Goal: Task Accomplishment & Management: Use online tool/utility

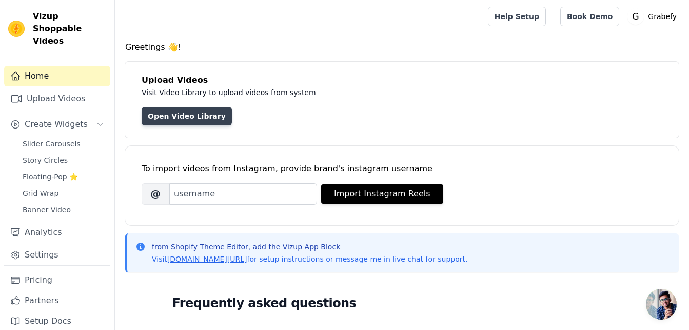
click at [203, 114] on link "Open Video Library" at bounding box center [187, 116] width 90 height 18
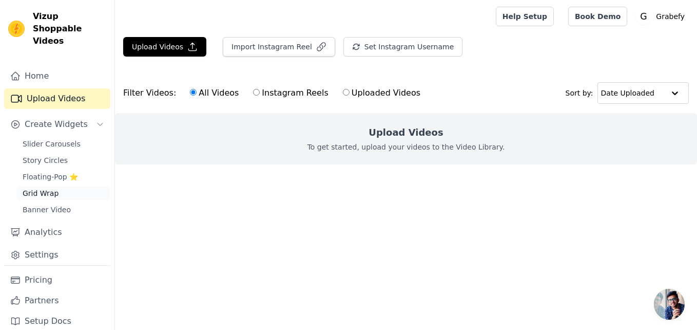
click at [63, 186] on link "Grid Wrap" at bounding box center [63, 193] width 94 height 14
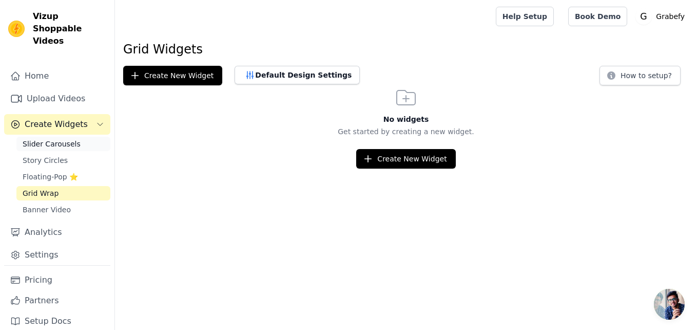
click at [68, 139] on span "Slider Carousels" at bounding box center [52, 144] width 58 height 10
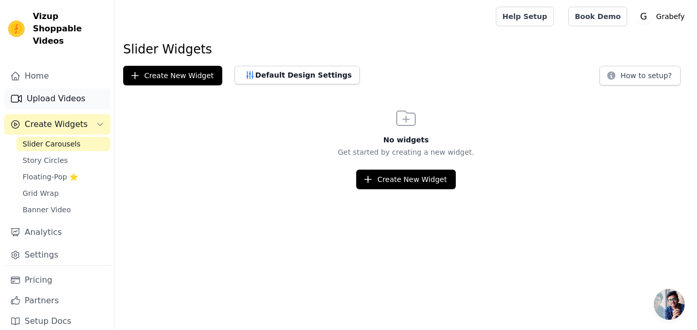
click at [56, 88] on link "Upload Videos" at bounding box center [57, 98] width 106 height 21
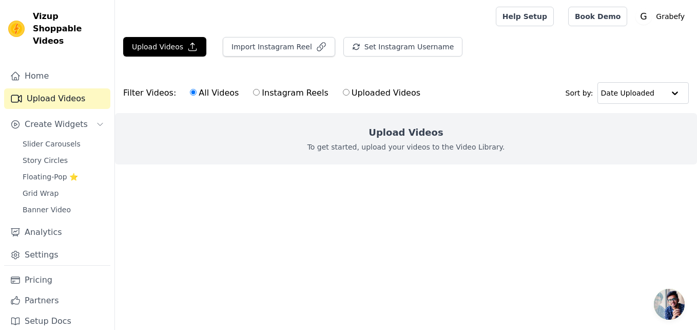
click at [359, 136] on div "Upload Videos To get started, upload your videos to the Video Library." at bounding box center [406, 138] width 582 height 51
click at [164, 44] on button "Upload Videos" at bounding box center [164, 47] width 83 height 20
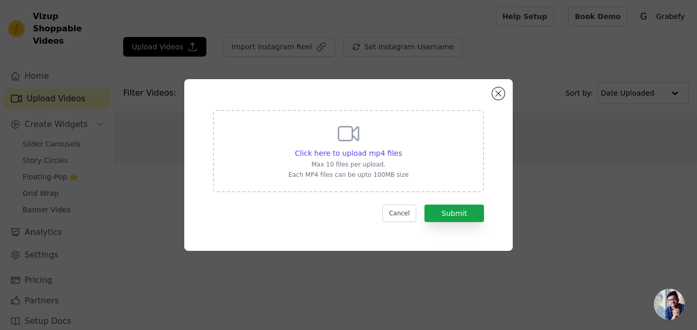
click at [353, 127] on icon at bounding box center [349, 134] width 20 height 14
click at [401, 147] on input "Click here to upload mp4 files Max 10 files per upload. Each MP4 files can be u…" at bounding box center [401, 147] width 1 height 1
type input "C:\fakepath\c9b6c8166585fbf36dfa5f35015377cd.mp4"
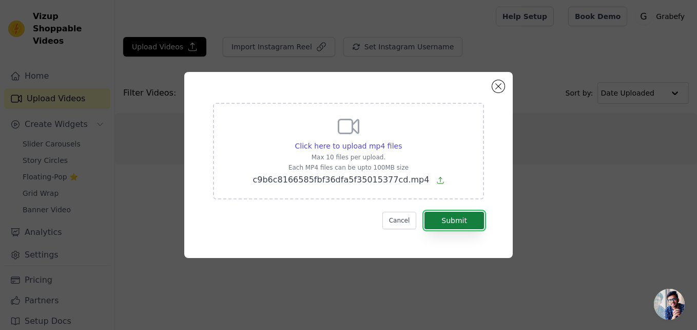
click at [460, 215] on button "Submit" at bounding box center [454, 219] width 60 height 17
click at [459, 223] on button "Submit" at bounding box center [454, 219] width 60 height 17
click at [451, 227] on button "Submit" at bounding box center [454, 219] width 60 height 17
click at [402, 221] on button "Cancel" at bounding box center [399, 219] width 34 height 17
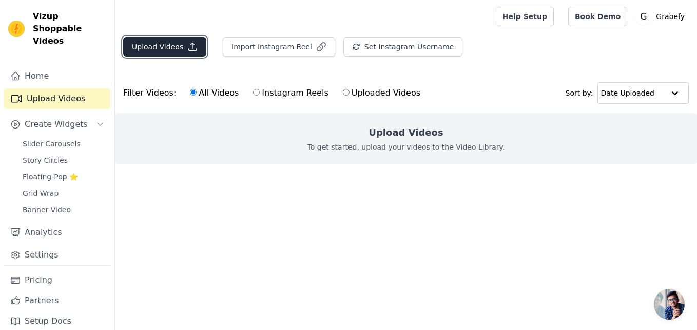
click at [177, 46] on button "Upload Videos" at bounding box center [164, 47] width 83 height 20
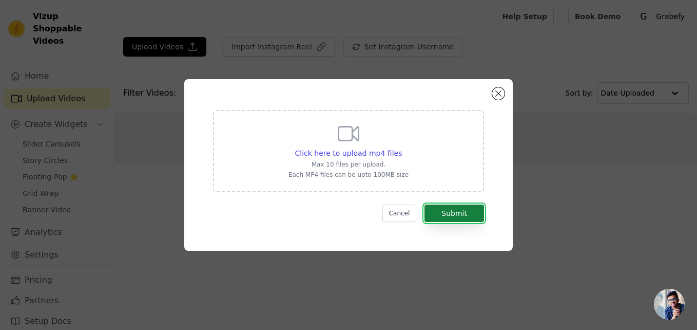
click at [444, 215] on button "Submit" at bounding box center [454, 212] width 60 height 17
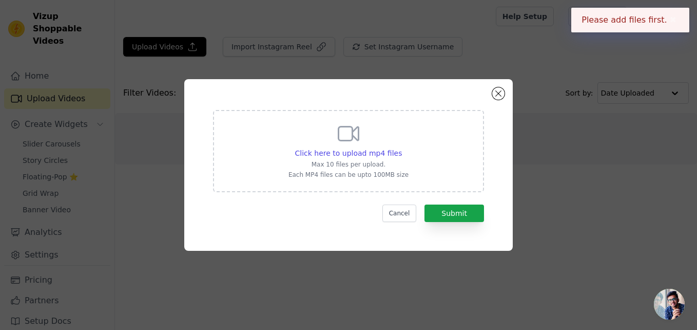
click at [333, 139] on div "Click here to upload mp4 files Max 10 files per upload. Each MP4 files can be u…" at bounding box center [348, 149] width 120 height 57
click at [401, 147] on input "Click here to upload mp4 files Max 10 files per upload. Each MP4 files can be u…" at bounding box center [401, 147] width 1 height 1
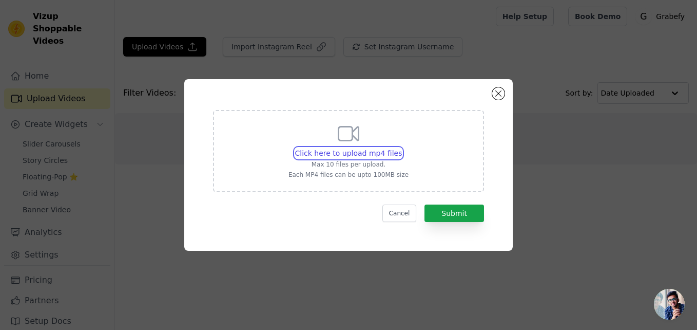
type input "C:\fakepath\c9b6c8166585fbf36dfa5f35015377cd.mp4"
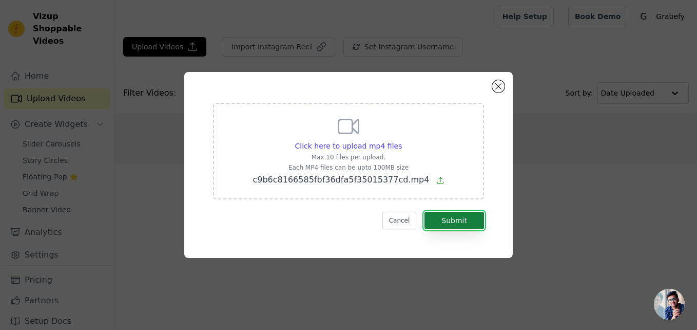
click at [464, 219] on button "Submit" at bounding box center [454, 219] width 60 height 17
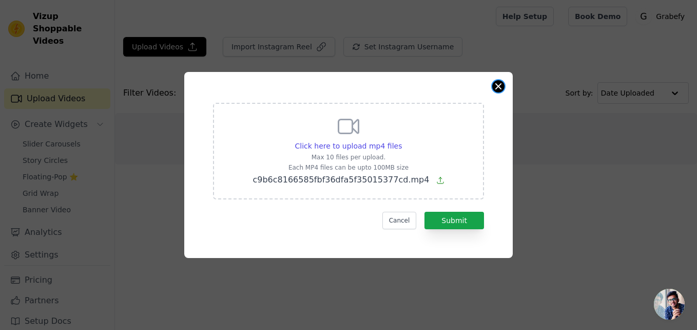
click at [494, 87] on button "Close modal" at bounding box center [498, 86] width 12 height 12
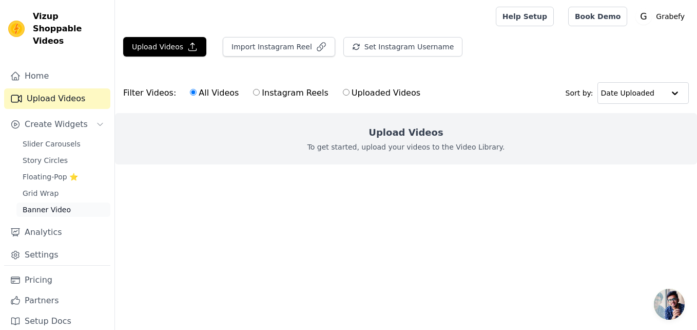
click at [58, 204] on span "Banner Video" at bounding box center [47, 209] width 48 height 10
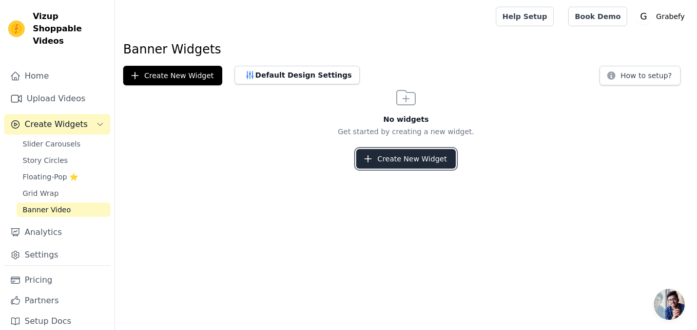
click at [371, 162] on icon "button" at bounding box center [368, 158] width 10 height 10
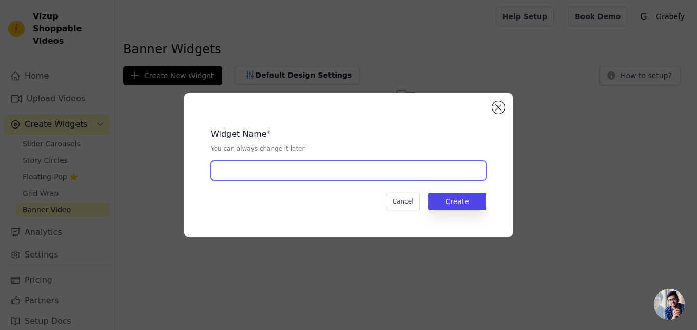
click at [296, 169] on input "text" at bounding box center [348, 171] width 275 height 20
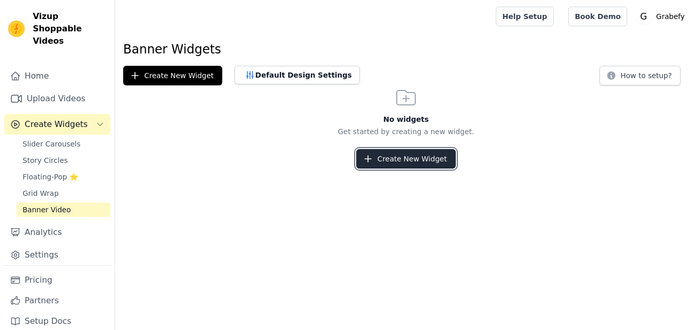
click at [393, 159] on button "Create New Widget" at bounding box center [405, 159] width 99 height 20
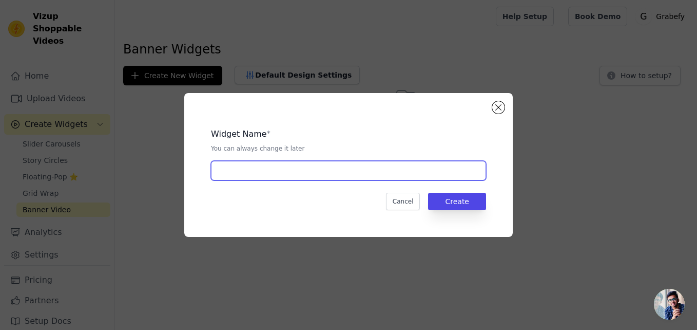
click at [314, 164] on input "text" at bounding box center [348, 171] width 275 height 20
type input "drone toy"
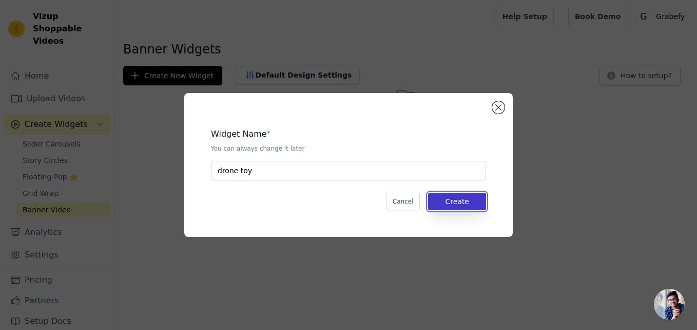
click at [467, 203] on button "Create" at bounding box center [457, 200] width 58 height 17
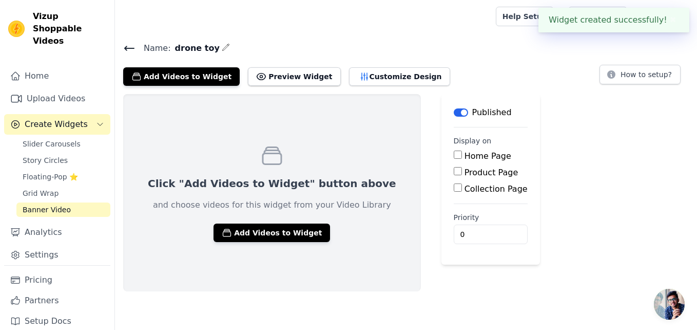
click at [454, 158] on input "Home Page" at bounding box center [458, 154] width 8 height 8
checkbox input "true"
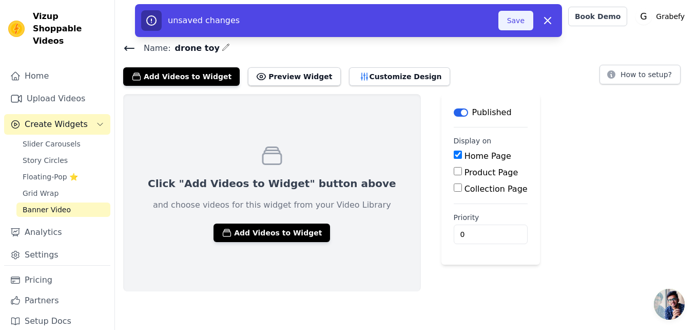
click at [514, 17] on button "Save" at bounding box center [515, 21] width 35 height 20
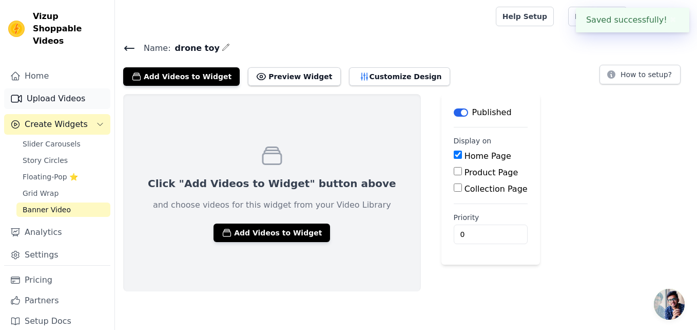
click at [78, 88] on link "Upload Videos" at bounding box center [57, 98] width 106 height 21
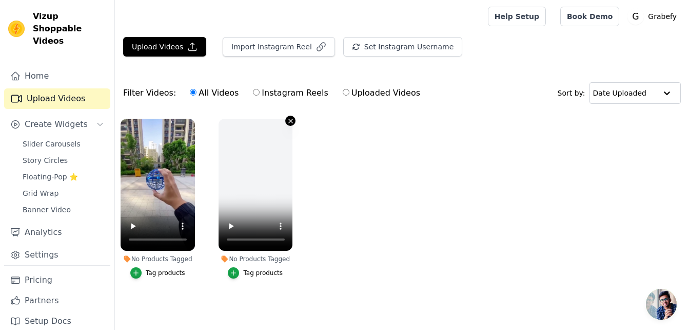
click at [289, 122] on icon "button" at bounding box center [290, 121] width 4 height 4
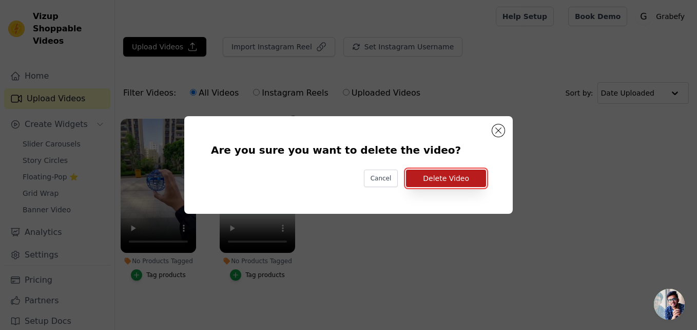
click at [459, 179] on button "Delete Video" at bounding box center [446, 177] width 80 height 17
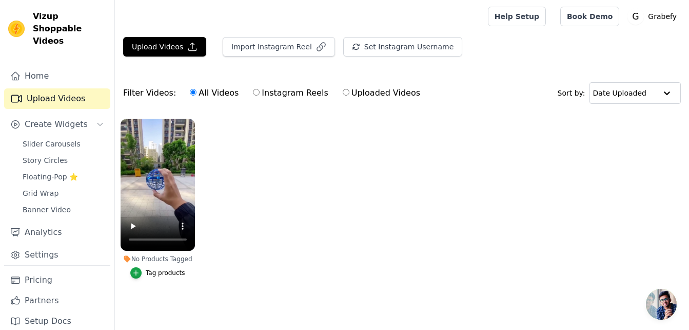
click at [148, 273] on div "Tag products" at bounding box center [166, 272] width 40 height 8
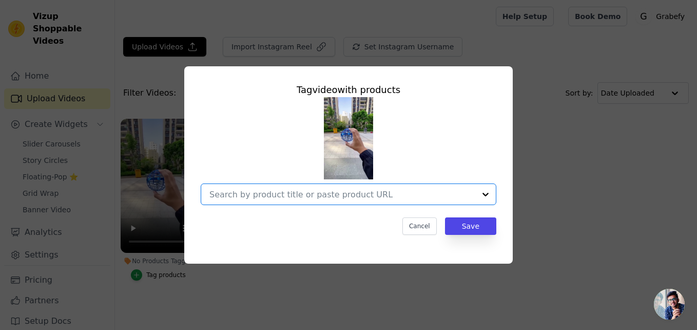
click at [353, 192] on input "No Products Tagged Tag video with products Option undefined, selected. Select i…" at bounding box center [342, 194] width 266 height 10
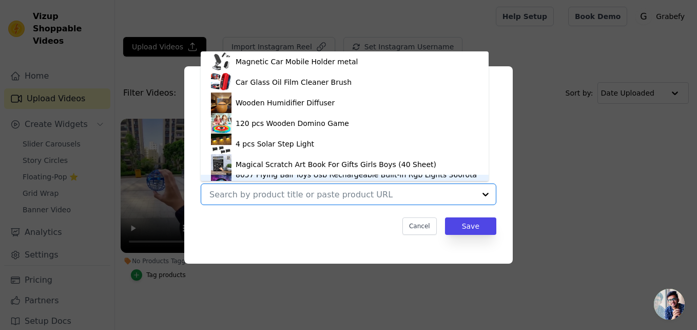
scroll to position [14, 0]
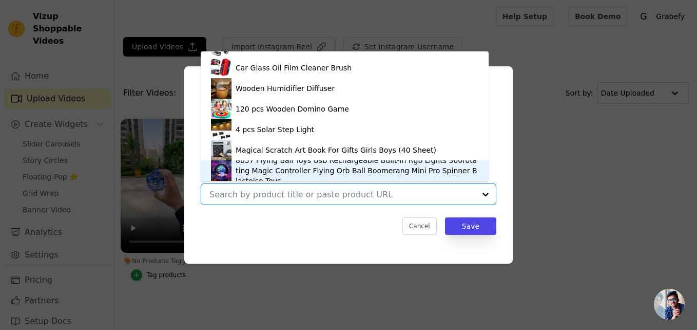
click at [337, 170] on div "8057 Flying Ball Toys Usb Rechargeable Built-in Rgb Lights 360rotating Magic Co…" at bounding box center [357, 170] width 243 height 31
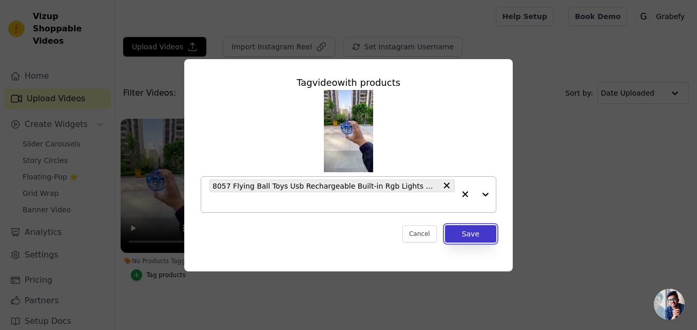
click at [467, 236] on button "Save" at bounding box center [470, 233] width 51 height 17
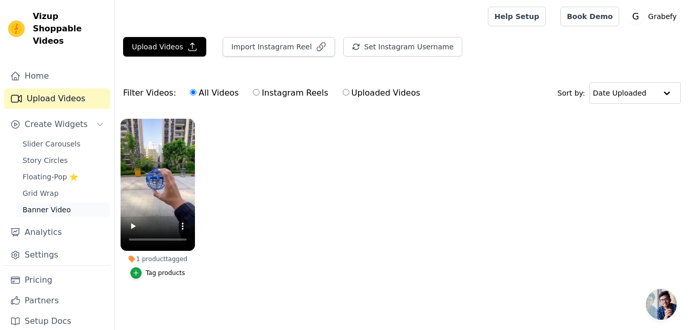
click at [67, 202] on link "Banner Video" at bounding box center [63, 209] width 94 height 14
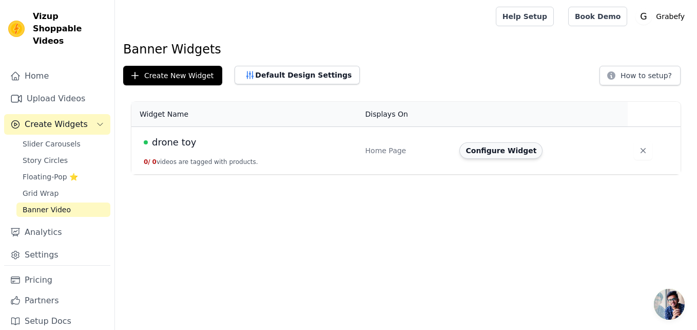
click at [471, 151] on button "Configure Widget" at bounding box center [500, 150] width 83 height 16
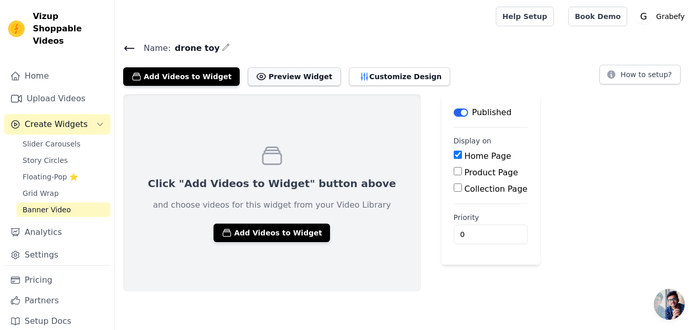
click at [264, 82] on button "Preview Widget" at bounding box center [294, 76] width 92 height 18
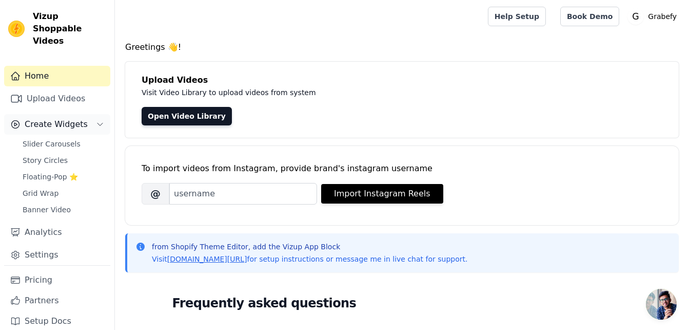
click at [89, 115] on button "Create Widgets" at bounding box center [57, 124] width 106 height 21
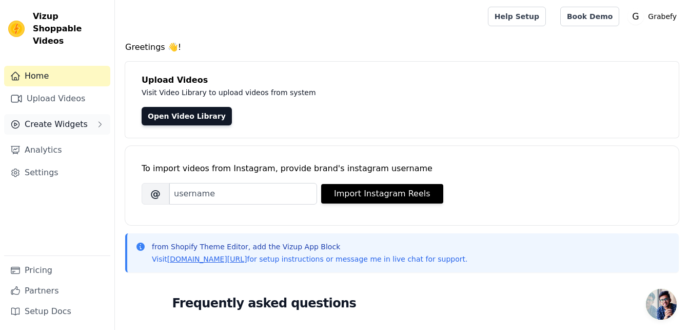
click at [84, 115] on button "Create Widgets" at bounding box center [57, 124] width 106 height 21
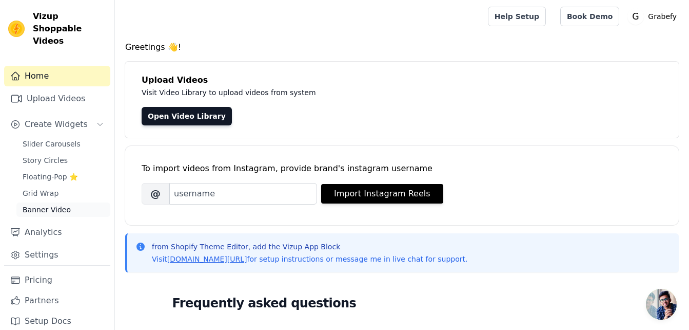
click at [46, 204] on span "Banner Video" at bounding box center [47, 209] width 48 height 10
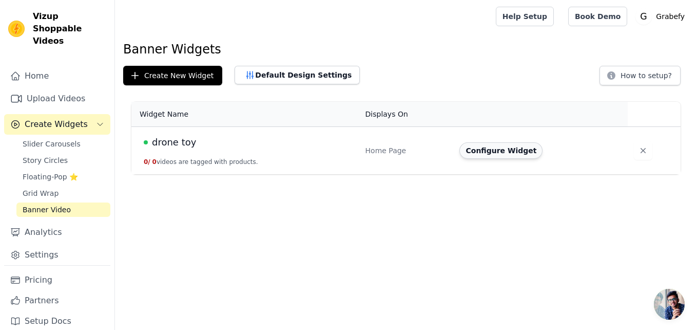
click at [476, 150] on button "Configure Widget" at bounding box center [500, 150] width 83 height 16
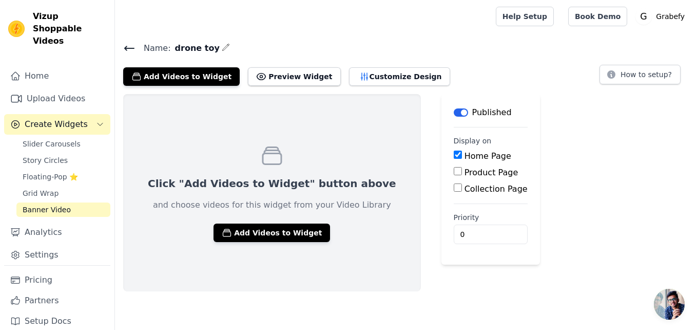
click at [454, 171] on input "Product Page" at bounding box center [458, 171] width 8 height 8
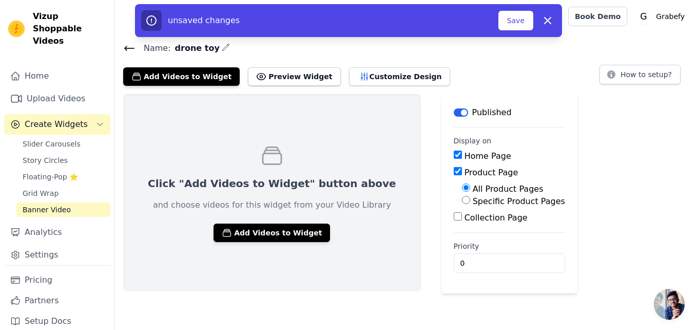
click at [454, 171] on input "Product Page" at bounding box center [458, 171] width 8 height 8
checkbox input "false"
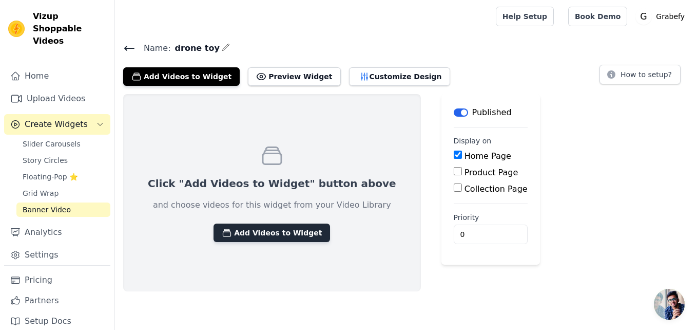
click at [257, 239] on button "Add Videos to Widget" at bounding box center [272, 232] width 117 height 18
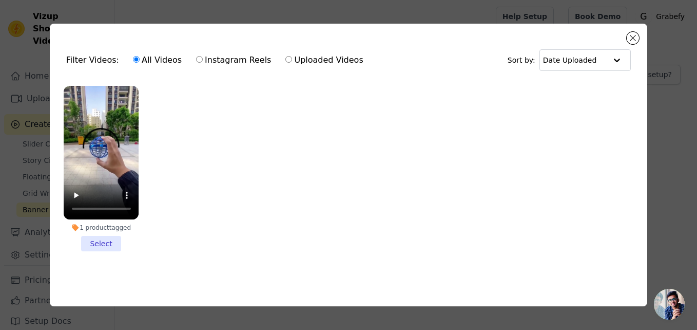
click at [113, 237] on li "1 product tagged Select" at bounding box center [101, 169] width 75 height 166
click at [0, 0] on input "1 product tagged Select" at bounding box center [0, 0] width 0 height 0
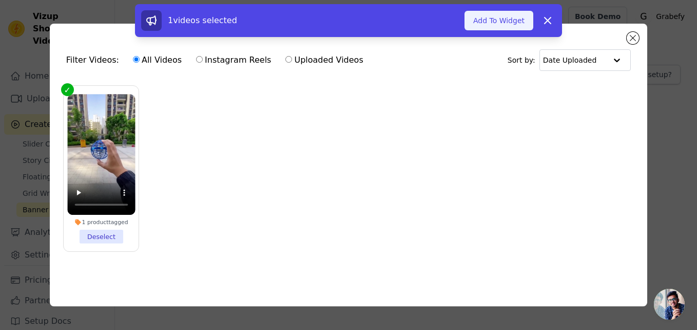
click at [506, 24] on button "Add To Widget" at bounding box center [499, 21] width 69 height 20
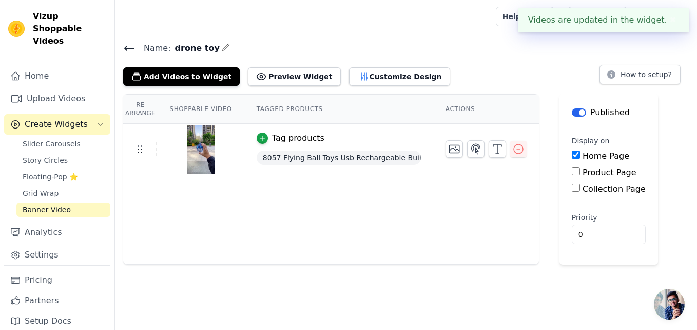
click at [298, 136] on div "Tag products" at bounding box center [298, 138] width 52 height 12
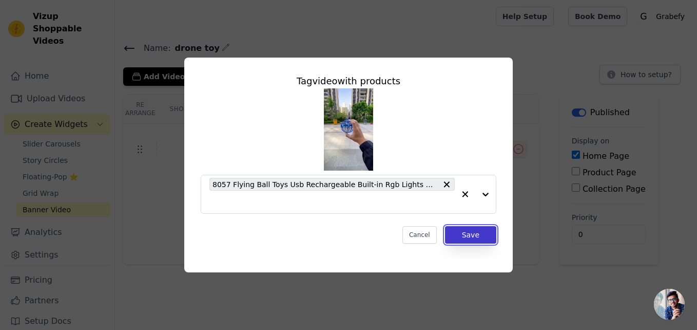
click at [461, 234] on button "Save" at bounding box center [470, 234] width 51 height 17
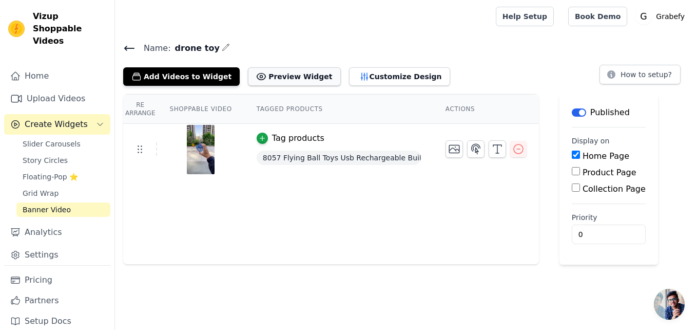
click at [260, 82] on button "Preview Widget" at bounding box center [294, 76] width 92 height 18
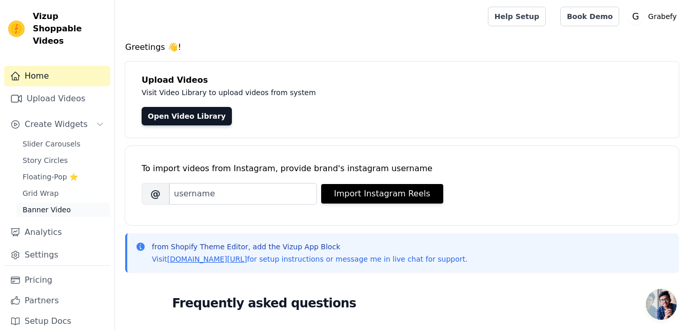
click at [61, 204] on span "Banner Video" at bounding box center [47, 209] width 48 height 10
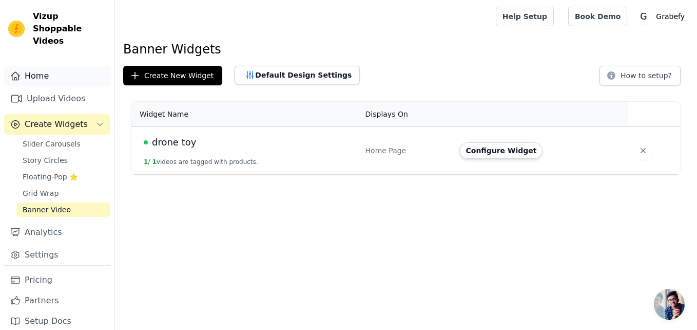
click at [75, 72] on link "Home" at bounding box center [57, 76] width 106 height 21
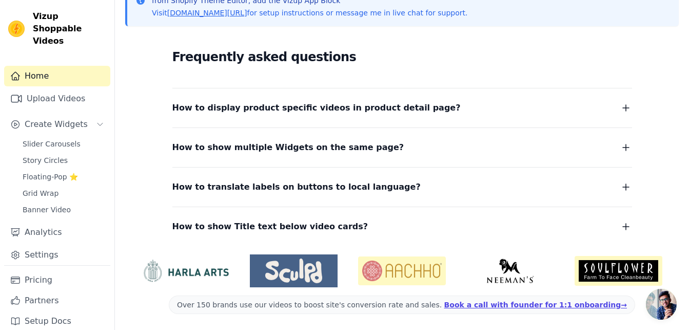
scroll to position [206, 0]
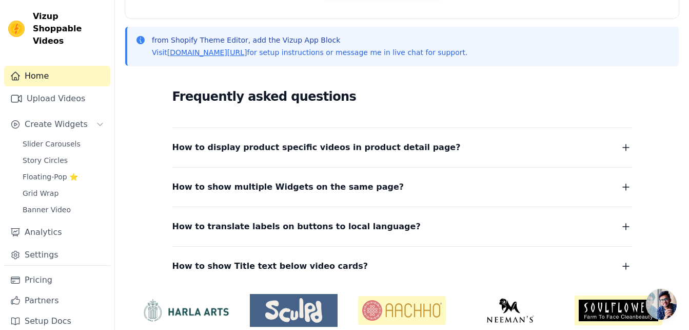
click at [623, 147] on icon "button" at bounding box center [626, 147] width 6 height 6
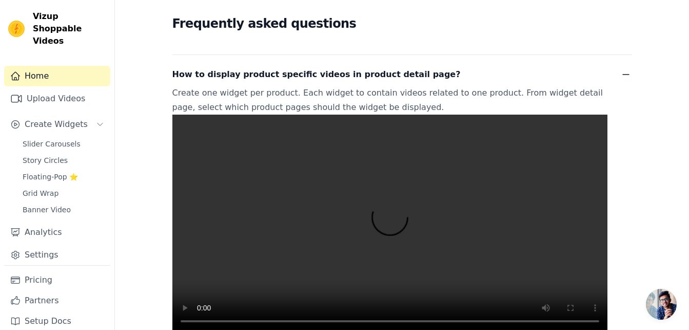
scroll to position [286, 0]
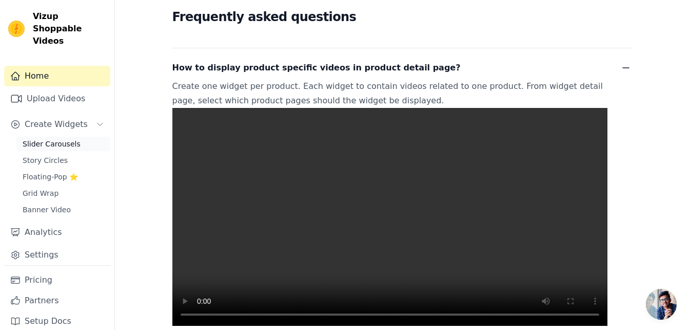
click at [84, 137] on link "Slider Carousels" at bounding box center [63, 144] width 94 height 14
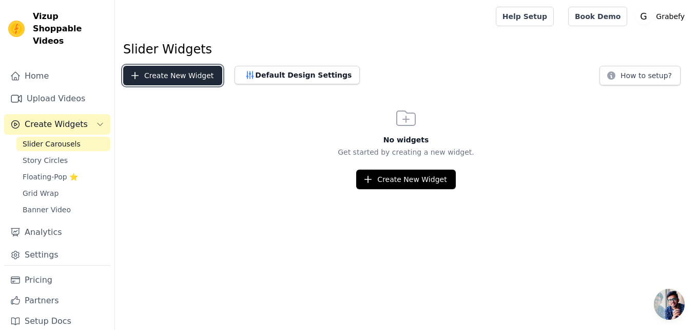
click at [186, 81] on button "Create New Widget" at bounding box center [172, 76] width 99 height 20
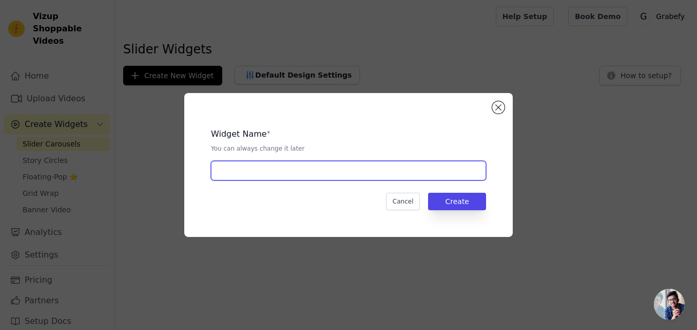
click at [294, 173] on input "text" at bounding box center [348, 171] width 275 height 20
type input "t"
type input "R"
type input "T"
type input "best seller"
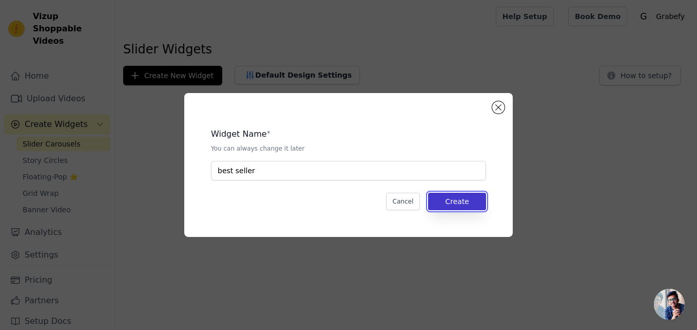
click at [446, 202] on button "Create" at bounding box center [457, 200] width 58 height 17
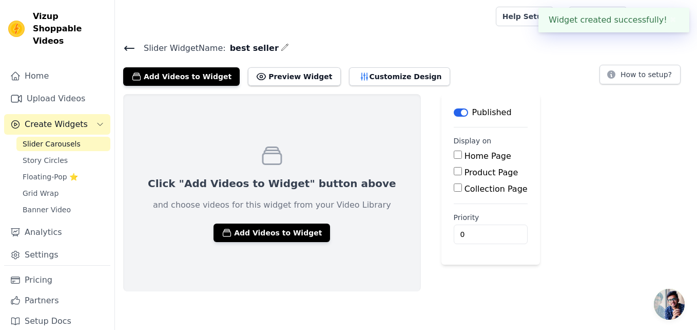
click at [454, 155] on input "Home Page" at bounding box center [458, 154] width 8 height 8
checkbox input "true"
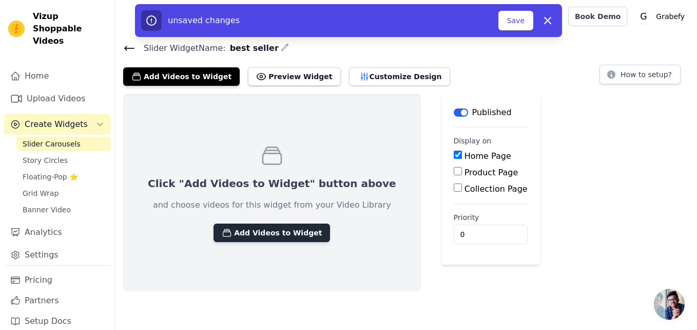
click at [271, 235] on button "Add Videos to Widget" at bounding box center [272, 232] width 117 height 18
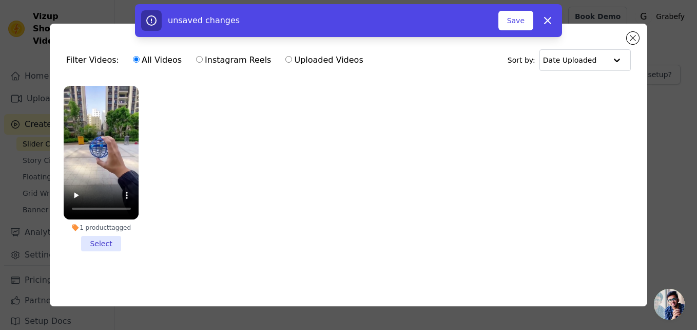
click at [113, 241] on li "1 product tagged Select" at bounding box center [101, 169] width 75 height 166
click at [0, 0] on input "1 product tagged Select" at bounding box center [0, 0] width 0 height 0
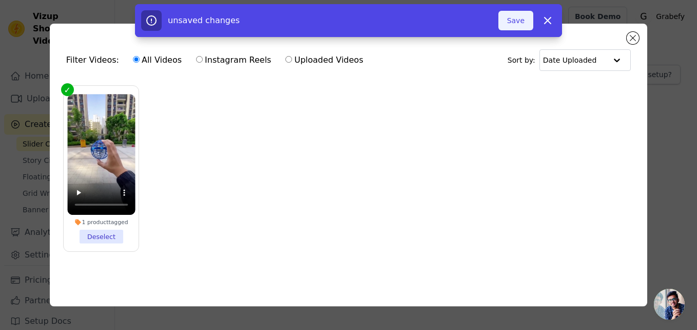
click at [522, 15] on button "Save" at bounding box center [515, 21] width 35 height 20
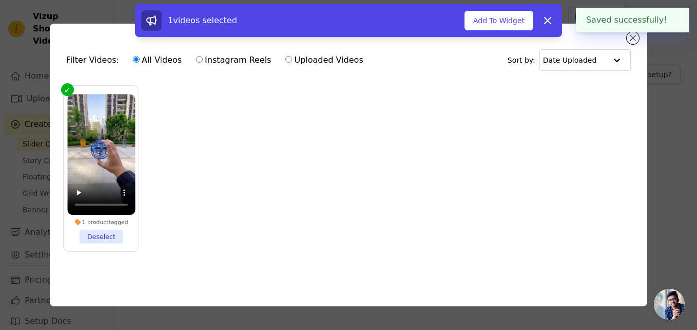
click at [518, 19] on button "Add To Widget" at bounding box center [499, 21] width 69 height 20
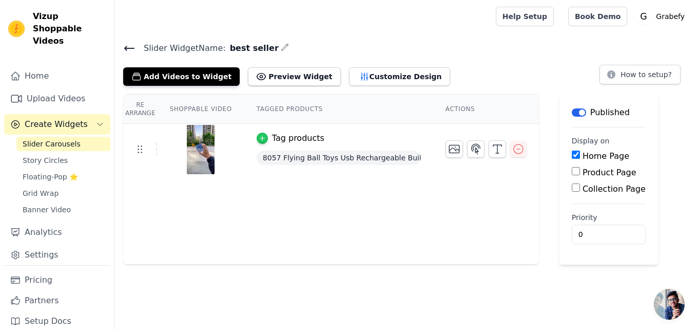
click at [259, 136] on icon "button" at bounding box center [262, 137] width 7 height 7
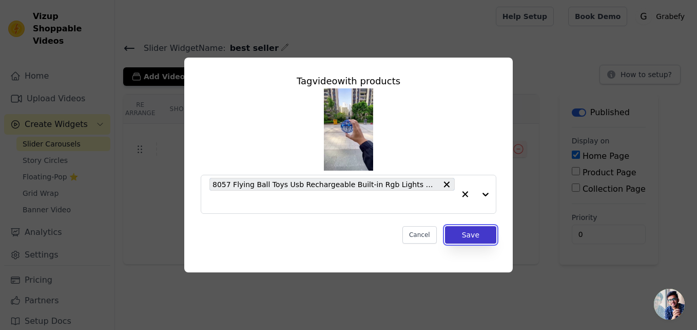
click at [467, 234] on button "Save" at bounding box center [470, 234] width 51 height 17
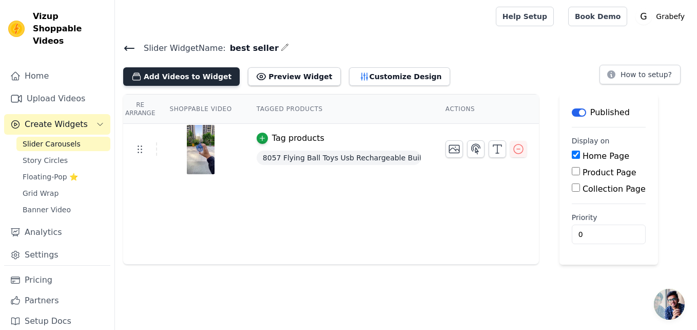
click at [204, 81] on button "Add Videos to Widget" at bounding box center [181, 76] width 117 height 18
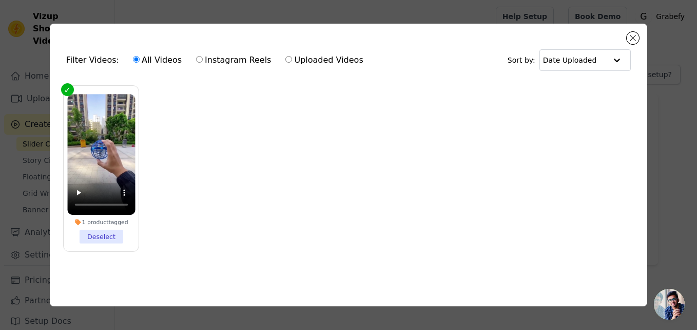
click at [580, 14] on div "Filter Videos: All Videos Instagram Reels Uploaded Videos Sort by: Date Uploade…" at bounding box center [348, 165] width 664 height 316
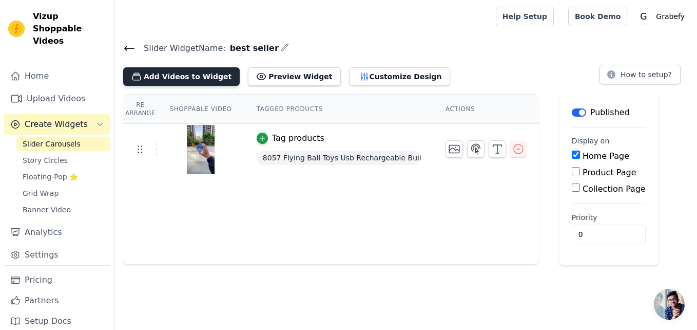
click at [216, 72] on button "Add Videos to Widget" at bounding box center [181, 76] width 117 height 18
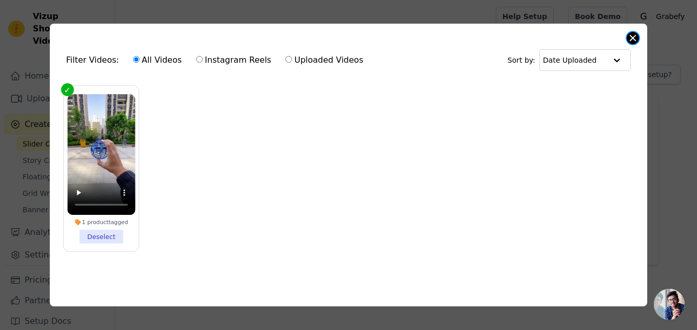
click at [632, 35] on button "Close modal" at bounding box center [633, 38] width 12 height 12
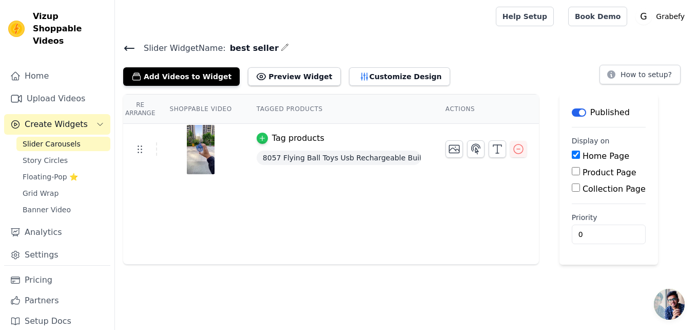
click at [259, 138] on icon "button" at bounding box center [262, 137] width 7 height 7
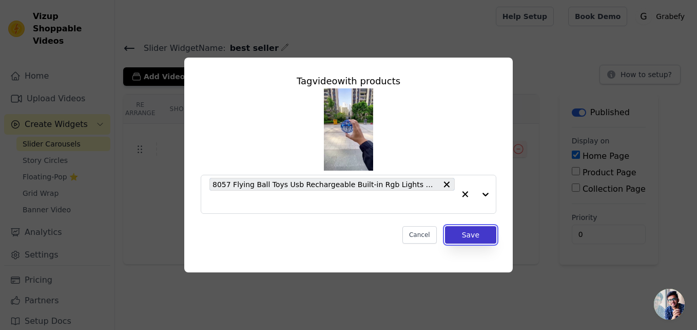
click at [457, 240] on button "Save" at bounding box center [470, 234] width 51 height 17
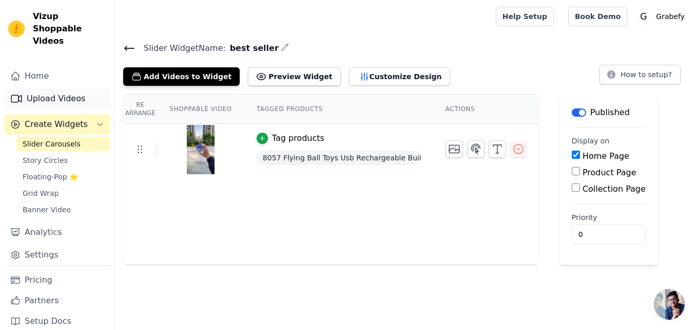
click at [68, 88] on link "Upload Videos" at bounding box center [57, 98] width 106 height 21
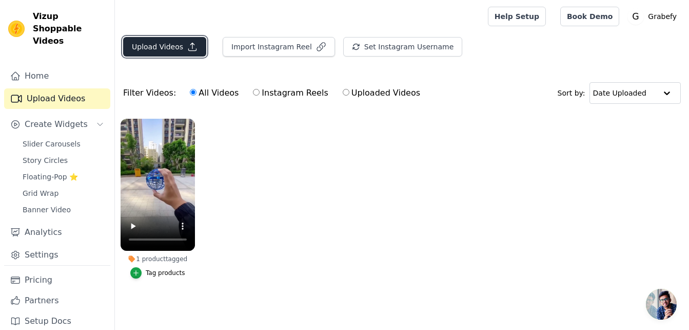
click at [187, 44] on icon "button" at bounding box center [192, 47] width 10 height 10
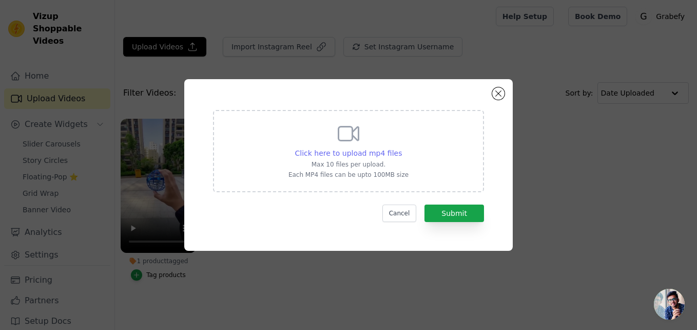
click at [343, 150] on span "Click here to upload mp4 files" at bounding box center [348, 153] width 107 height 8
click at [401, 148] on input "Click here to upload mp4 files Max 10 files per upload. Each MP4 files can be u…" at bounding box center [401, 147] width 1 height 1
type input "C:\fakepath\e0e4c2a7b74bcca5dbe7d26ea1c8df0b.mp4"
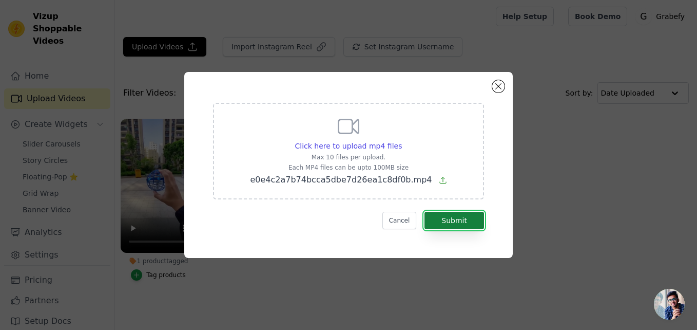
click at [460, 224] on button "Submit" at bounding box center [454, 219] width 60 height 17
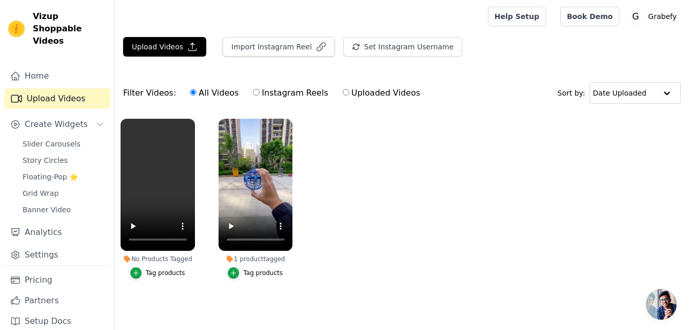
click at [169, 273] on div "Tag products" at bounding box center [166, 272] width 40 height 8
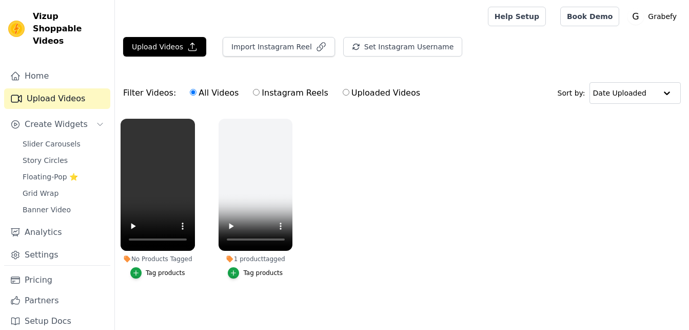
click at [148, 270] on div "Tag products" at bounding box center [166, 272] width 40 height 8
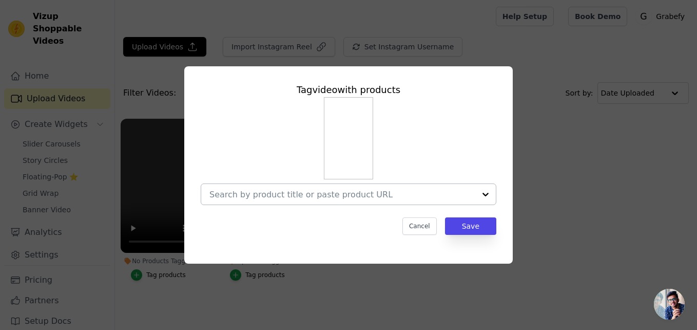
click at [319, 201] on div at bounding box center [342, 194] width 266 height 21
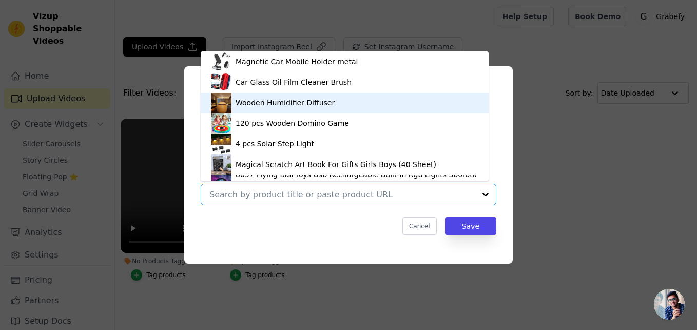
scroll to position [76, 0]
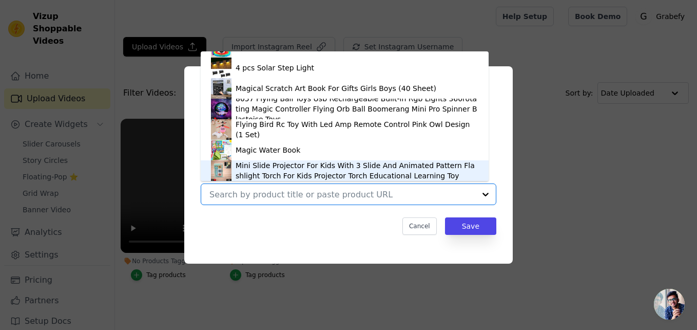
click at [262, 160] on div "Mini Slide Projector For Kids With 3 Slide And Animated Pattern Flashlight Torc…" at bounding box center [357, 170] width 243 height 21
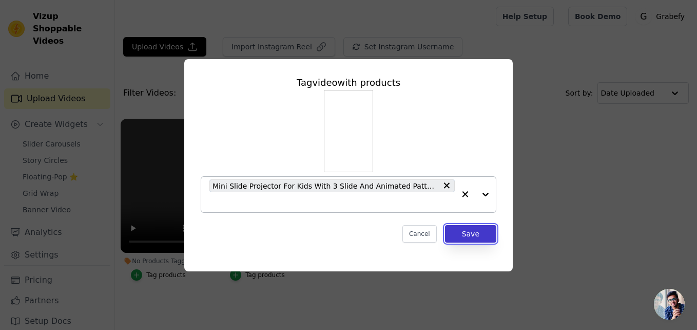
click at [473, 237] on button "Save" at bounding box center [470, 233] width 51 height 17
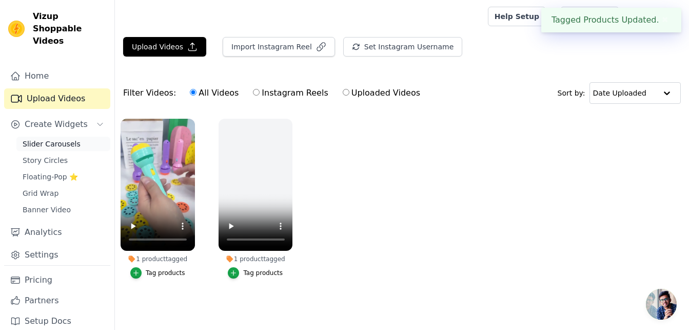
click at [74, 137] on link "Slider Carousels" at bounding box center [63, 144] width 94 height 14
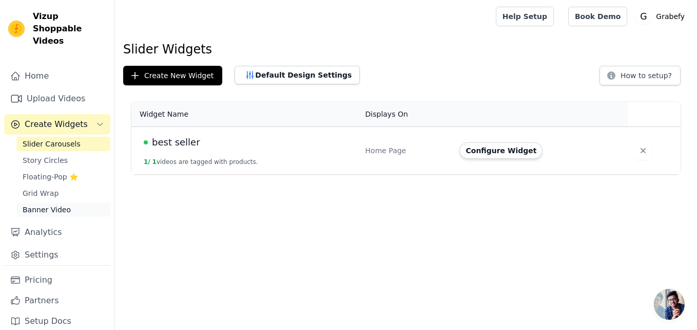
click at [48, 204] on span "Banner Video" at bounding box center [47, 209] width 48 height 10
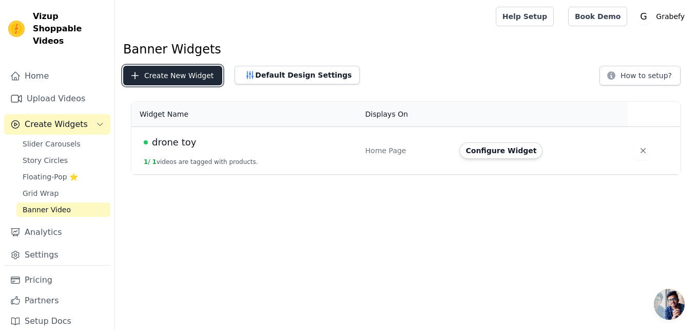
click at [182, 70] on button "Create New Widget" at bounding box center [172, 76] width 99 height 20
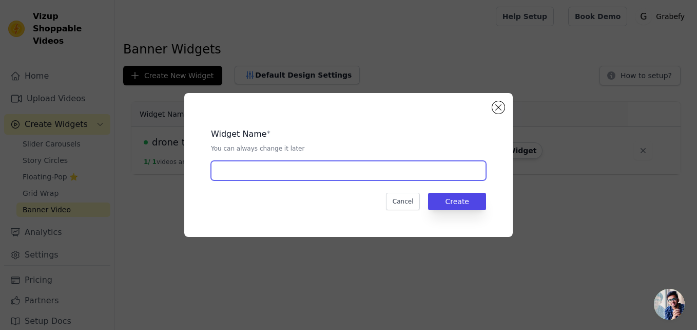
click at [249, 167] on input "text" at bounding box center [348, 171] width 275 height 20
type input "m"
drag, startPoint x: 229, startPoint y: 171, endPoint x: 205, endPoint y: 173, distance: 24.2
click at [205, 173] on div "Widget Name * You can always change it later kids projector Cancel Create" at bounding box center [349, 164] width 296 height 111
type input "mini projector"
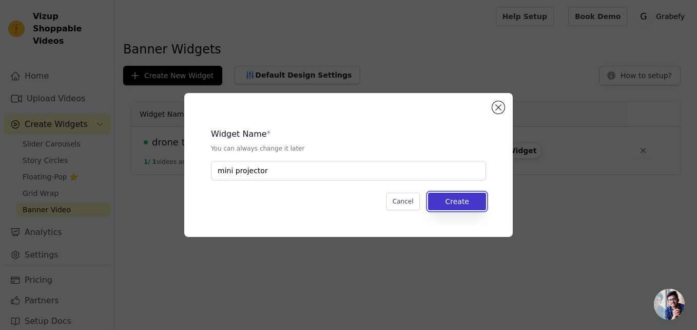
click at [456, 204] on button "Create" at bounding box center [457, 200] width 58 height 17
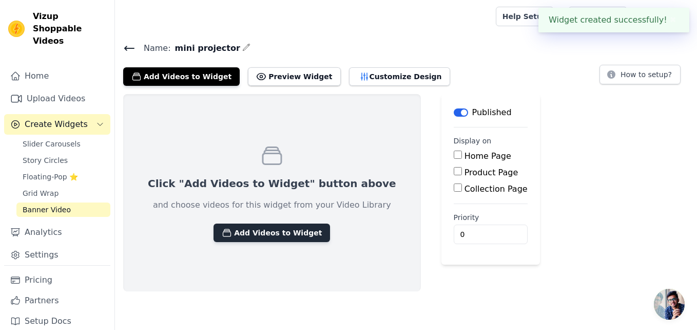
click at [280, 230] on button "Add Videos to Widget" at bounding box center [272, 232] width 117 height 18
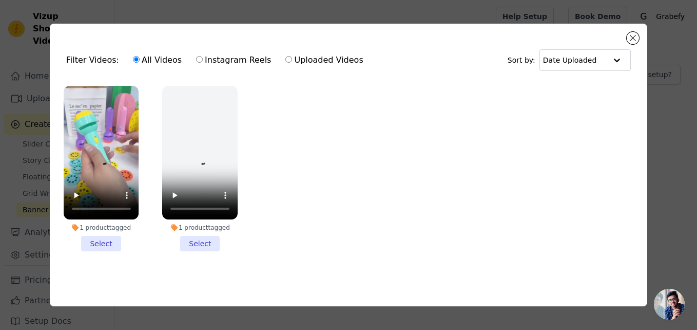
click at [94, 241] on li "1 product tagged Select" at bounding box center [101, 169] width 75 height 166
click at [0, 0] on input "1 product tagged Select" at bounding box center [0, 0] width 0 height 0
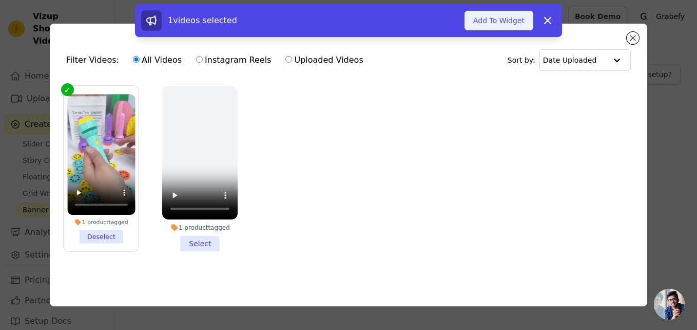
click at [506, 16] on button "Add To Widget" at bounding box center [499, 21] width 69 height 20
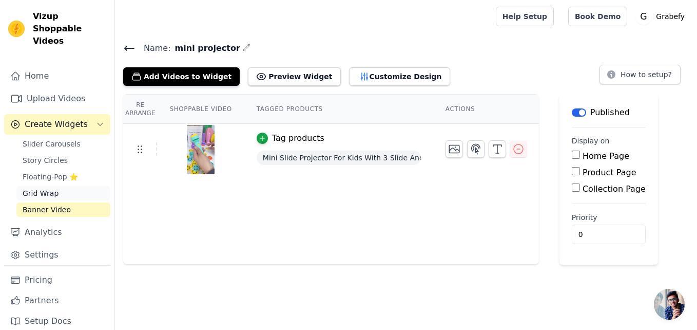
click at [40, 188] on span "Grid Wrap" at bounding box center [41, 193] width 36 height 10
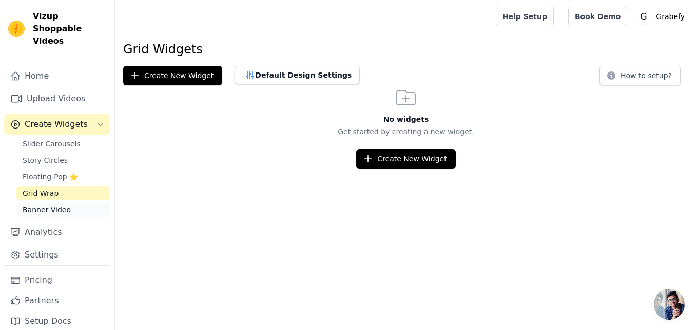
click at [40, 204] on span "Banner Video" at bounding box center [47, 209] width 48 height 10
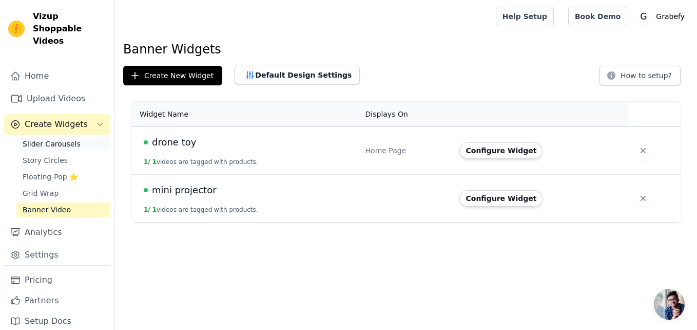
click at [61, 139] on span "Slider Carousels" at bounding box center [52, 144] width 58 height 10
